Goal: Navigation & Orientation: Find specific page/section

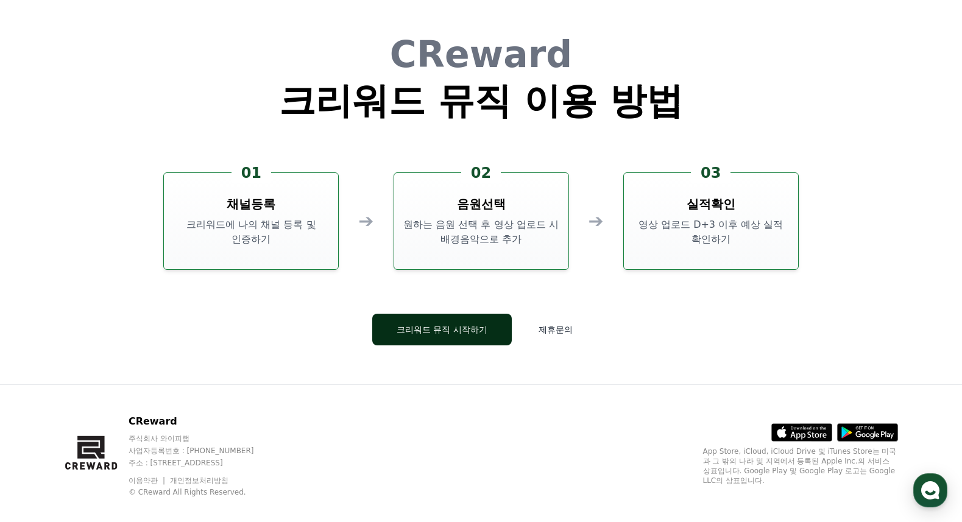
scroll to position [3301, 0]
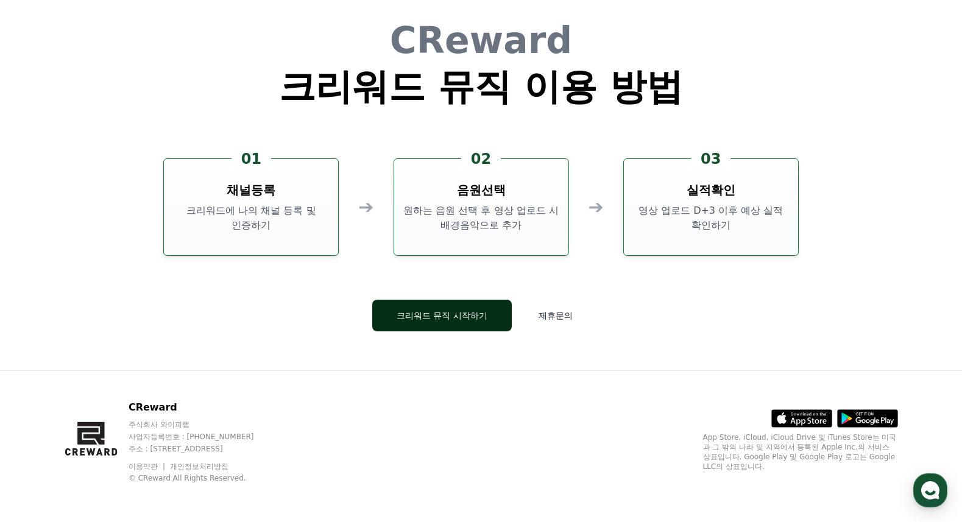
click at [439, 324] on button "크리워드 뮤직 시작하기" at bounding box center [442, 316] width 140 height 32
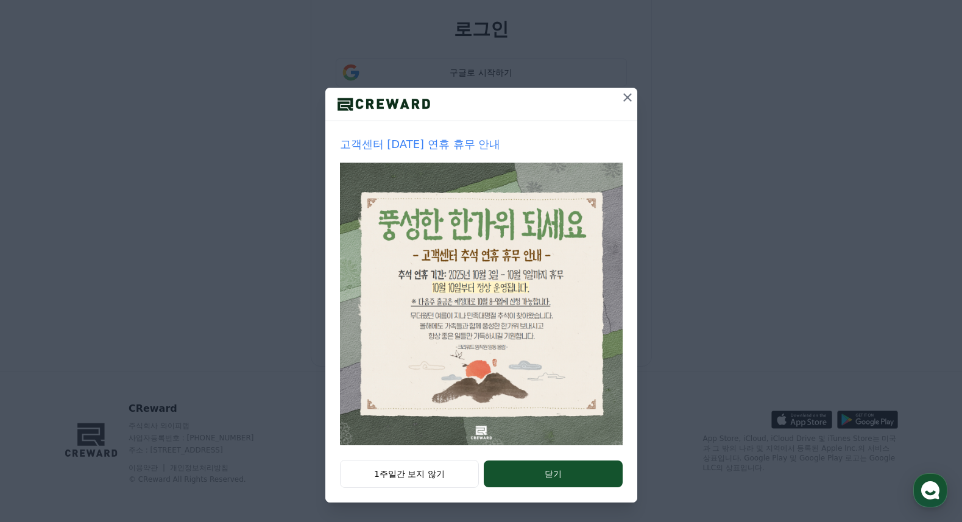
scroll to position [52, 0]
click at [556, 475] on button "닫기" at bounding box center [553, 474] width 138 height 27
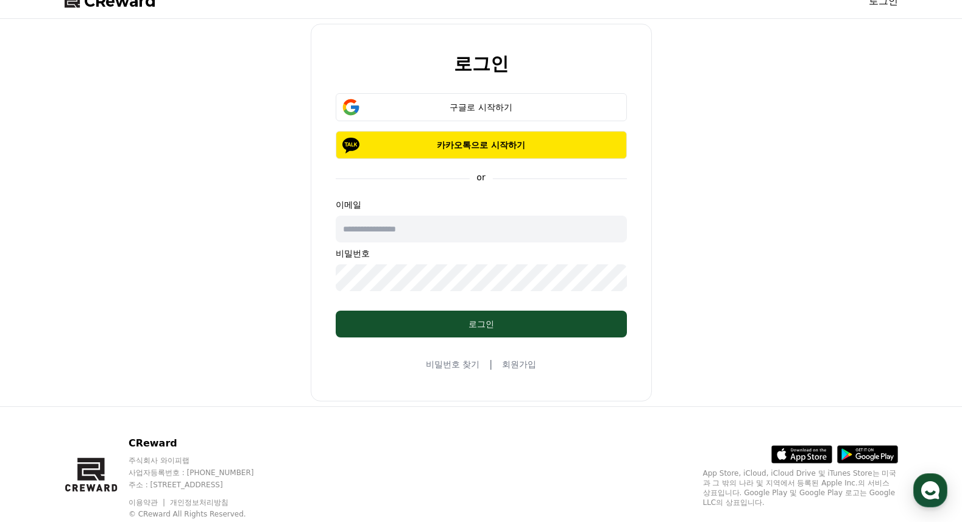
scroll to position [0, 0]
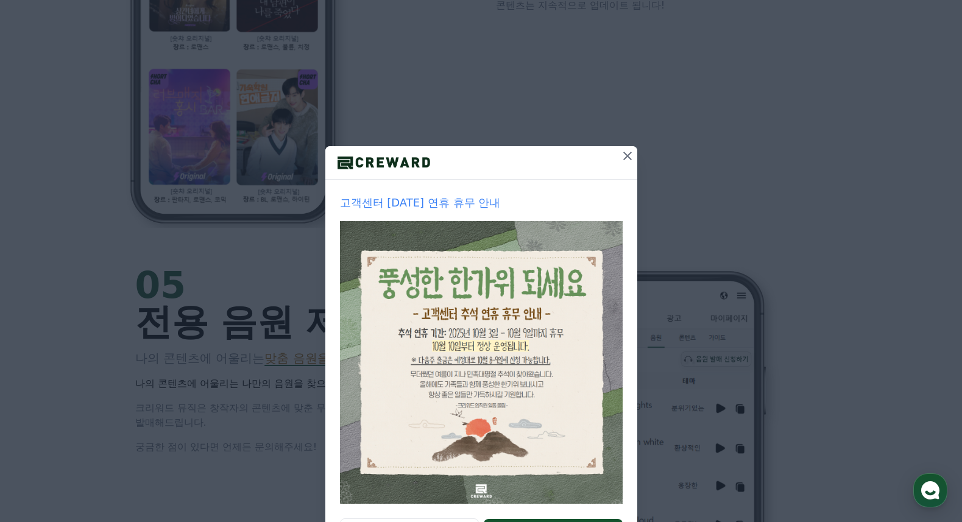
click at [623, 157] on icon at bounding box center [627, 156] width 9 height 9
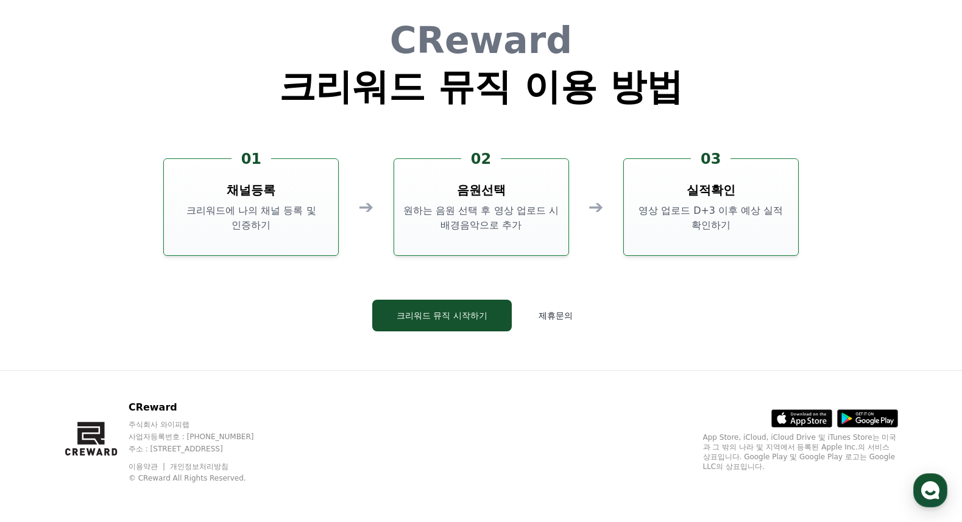
scroll to position [3301, 0]
drag, startPoint x: 735, startPoint y: 219, endPoint x: 667, endPoint y: 215, distance: 69.0
click at [667, 215] on p "영상 업로드 D+3 이후 예상 실적 확인하기" at bounding box center [711, 218] width 165 height 29
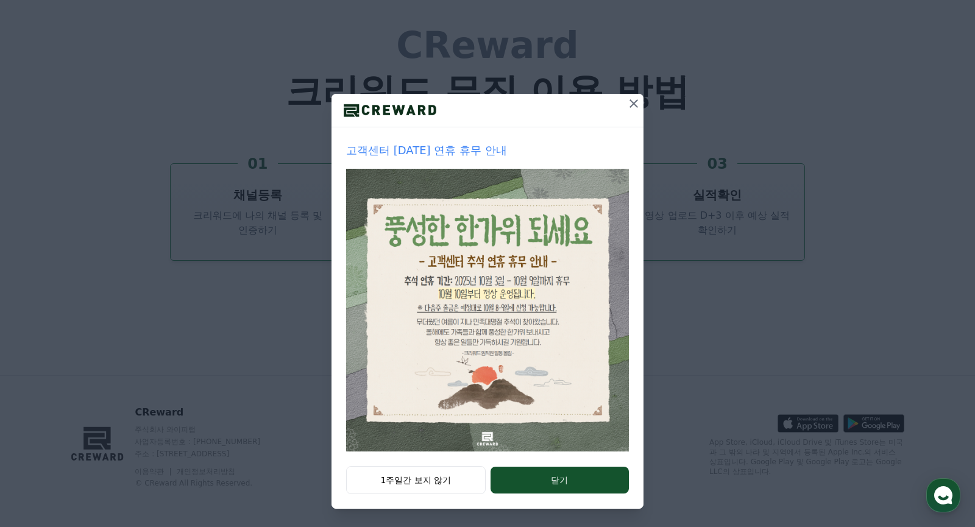
scroll to position [54, 0]
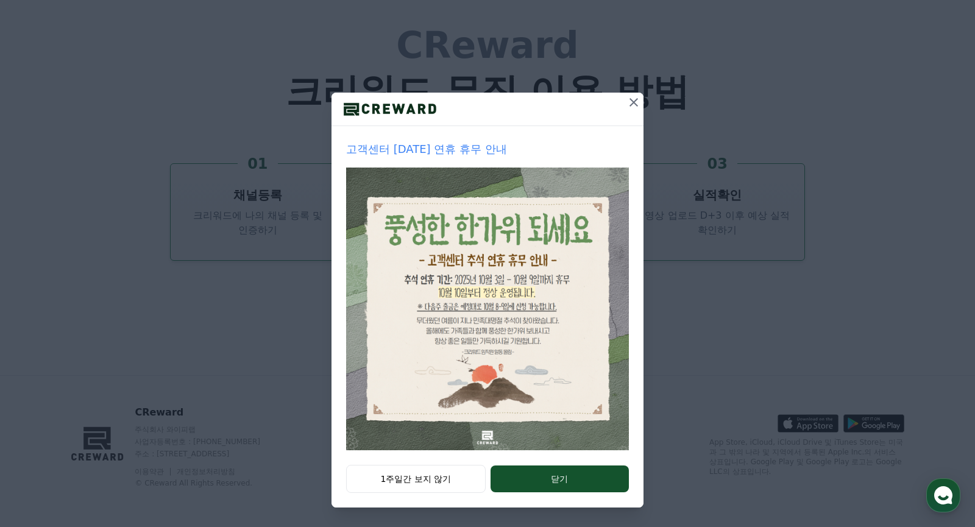
click at [486, 439] on img at bounding box center [487, 309] width 283 height 283
click at [453, 145] on p "고객센터 추석 연휴 휴무 안내" at bounding box center [487, 149] width 283 height 17
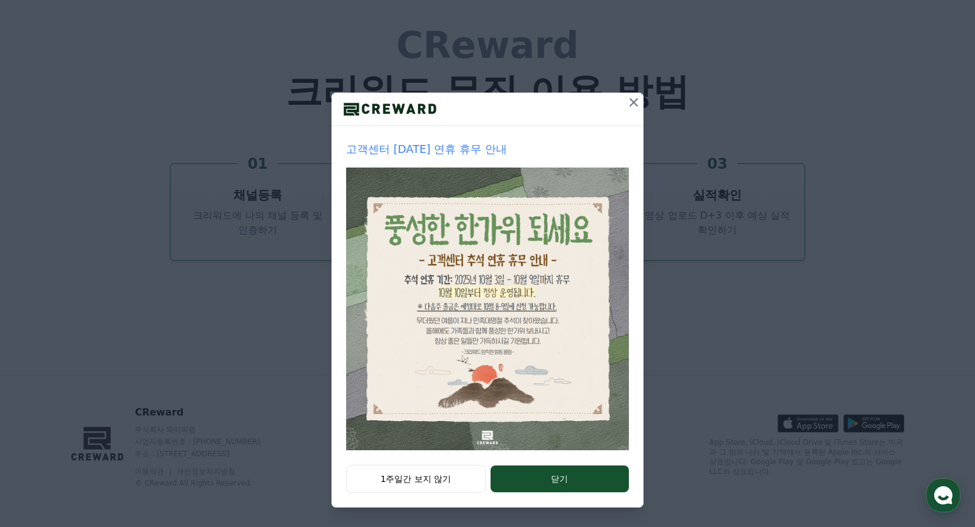
click at [453, 145] on p "고객센터 추석 연휴 휴무 안내" at bounding box center [487, 149] width 283 height 17
click at [521, 478] on button "닫기" at bounding box center [559, 478] width 138 height 27
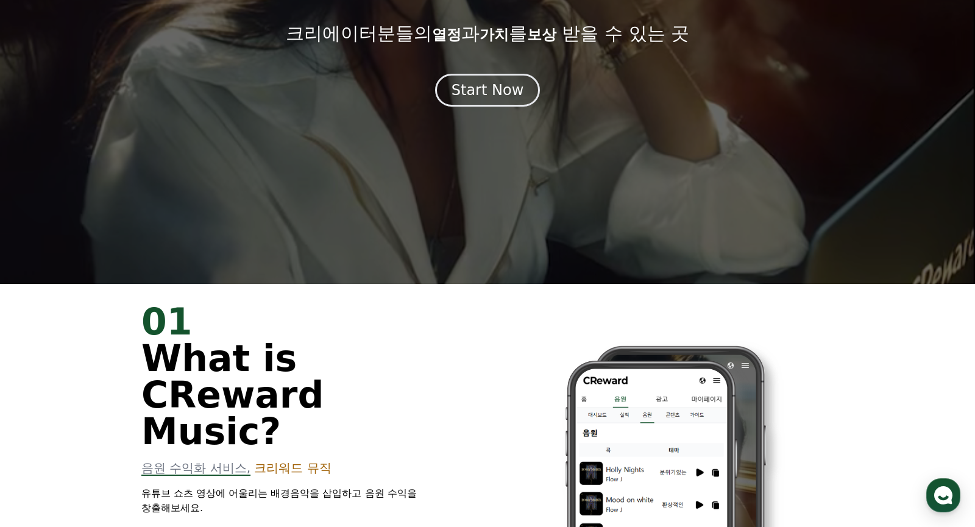
scroll to position [0, 0]
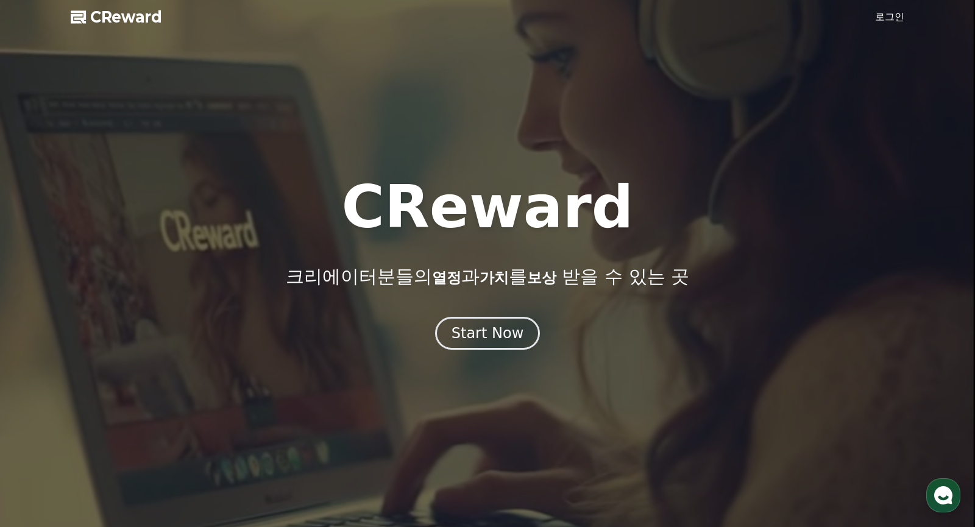
click at [125, 13] on span "CReward" at bounding box center [126, 16] width 72 height 19
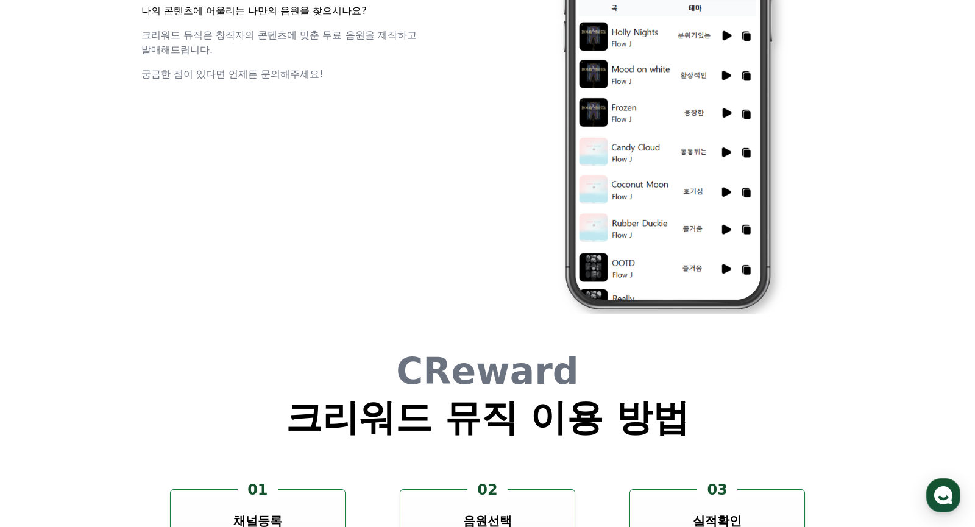
scroll to position [3301, 0]
